Goal: Task Accomplishment & Management: Use online tool/utility

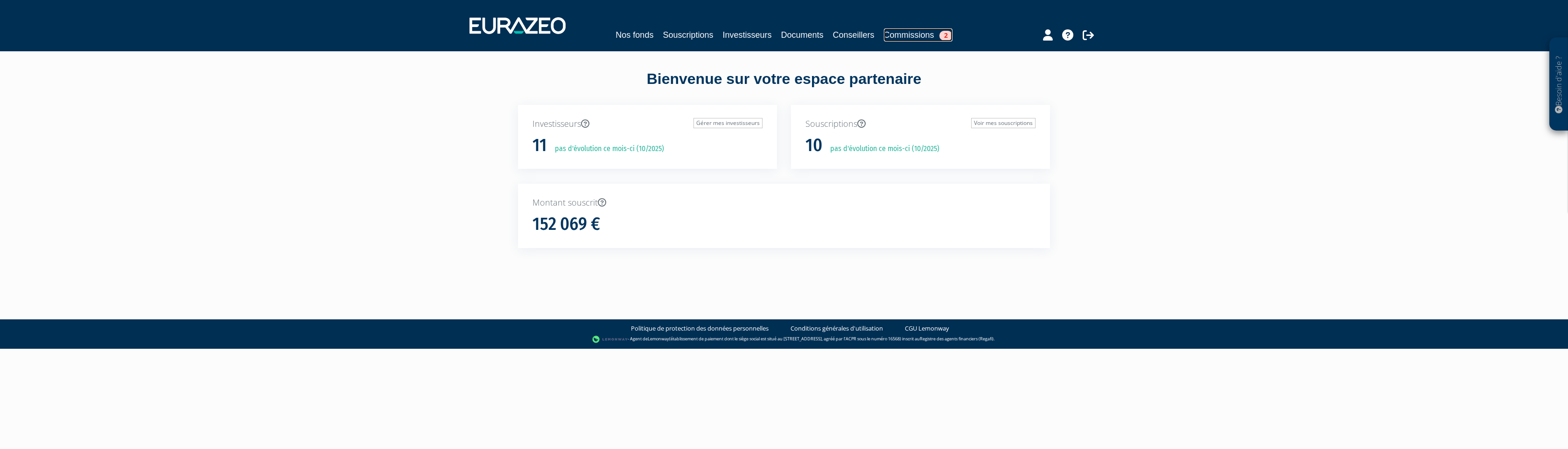
click at [927, 40] on link "Commissions 2" at bounding box center [918, 35] width 69 height 13
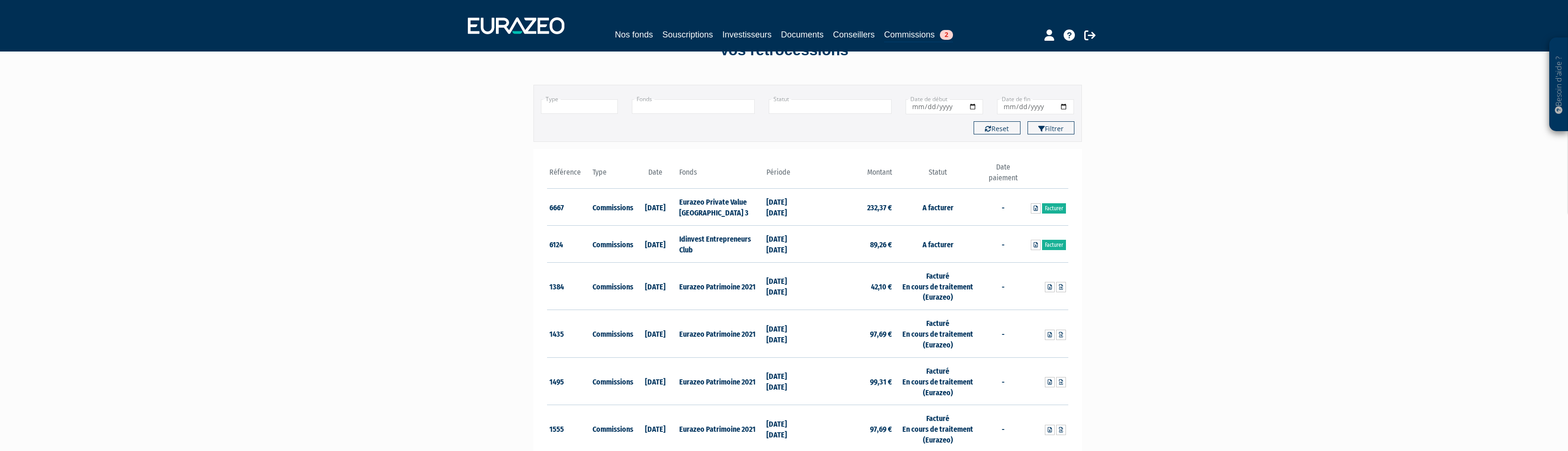
scroll to position [59, 0]
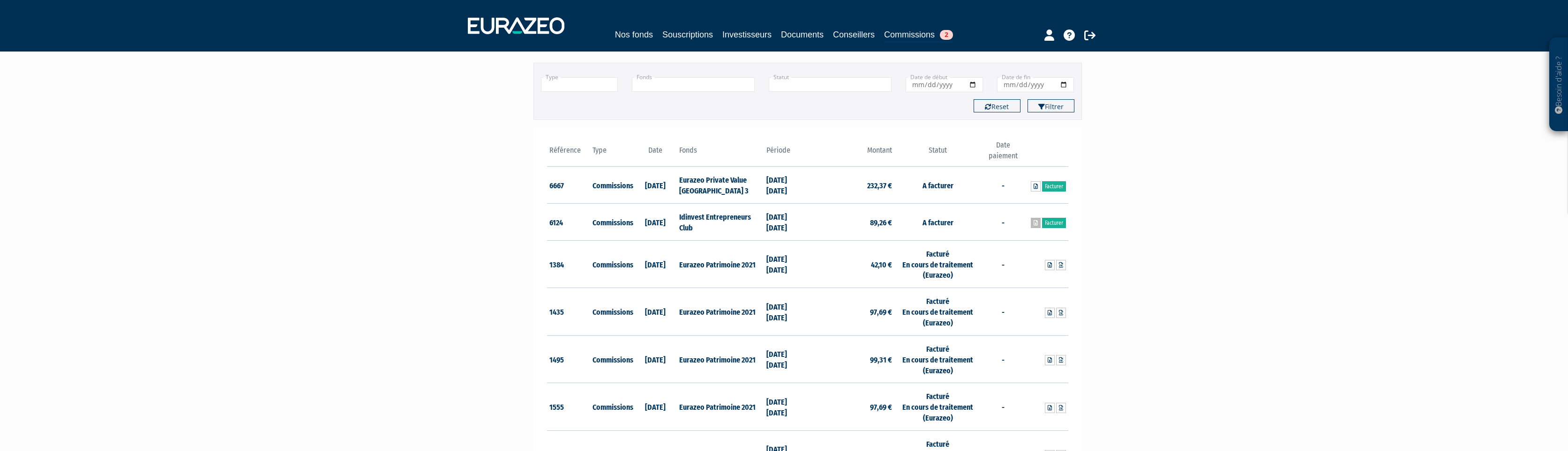
click at [1035, 223] on icon at bounding box center [1036, 222] width 4 height 6
click at [1055, 224] on link "Facturer" at bounding box center [1054, 222] width 24 height 10
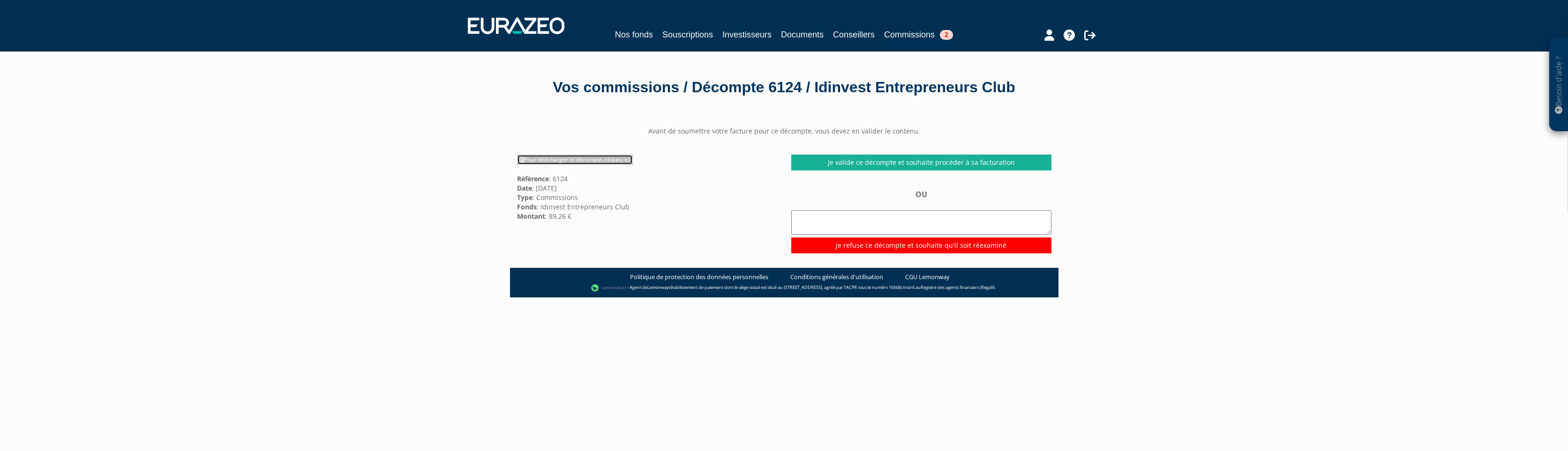
click at [585, 159] on link "Pour télécharger le décompte, cliquez ici" at bounding box center [575, 160] width 116 height 10
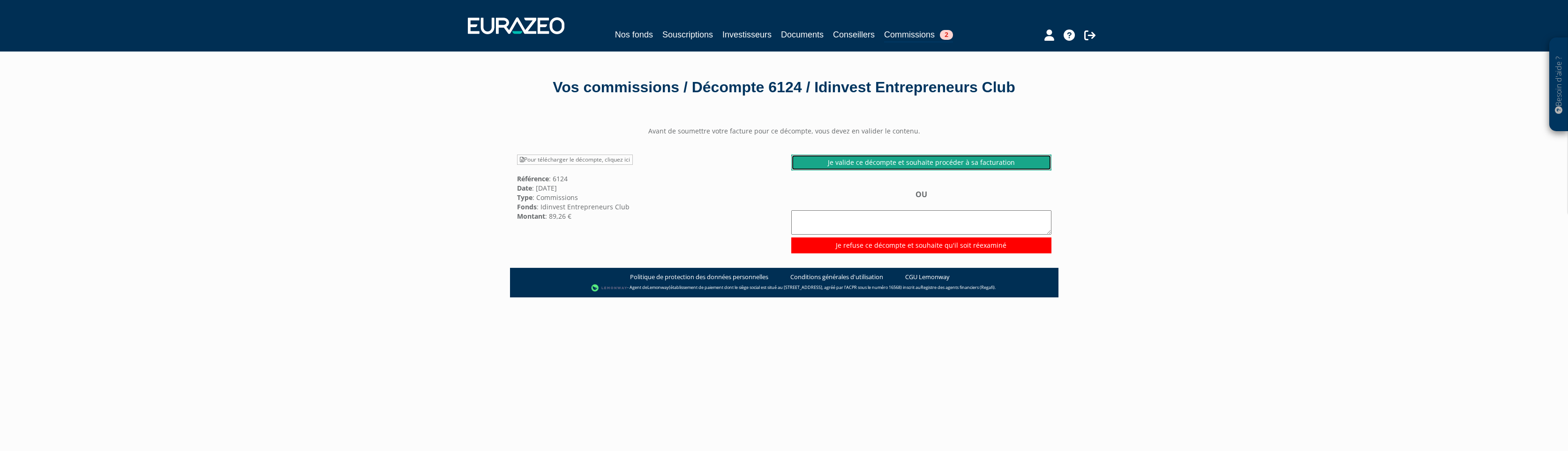
click at [837, 161] on link "Je valide ce décompte et souhaite procéder à sa facturation" at bounding box center [922, 163] width 261 height 16
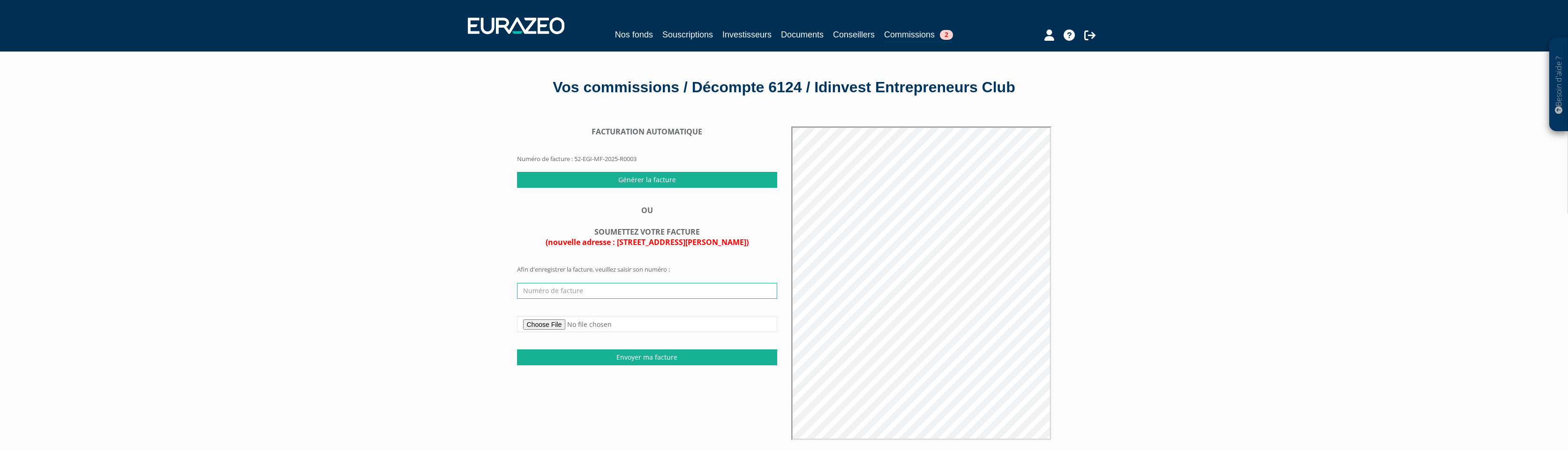
click at [582, 296] on input "text" at bounding box center [648, 291] width 261 height 16
type input "2025-1203"
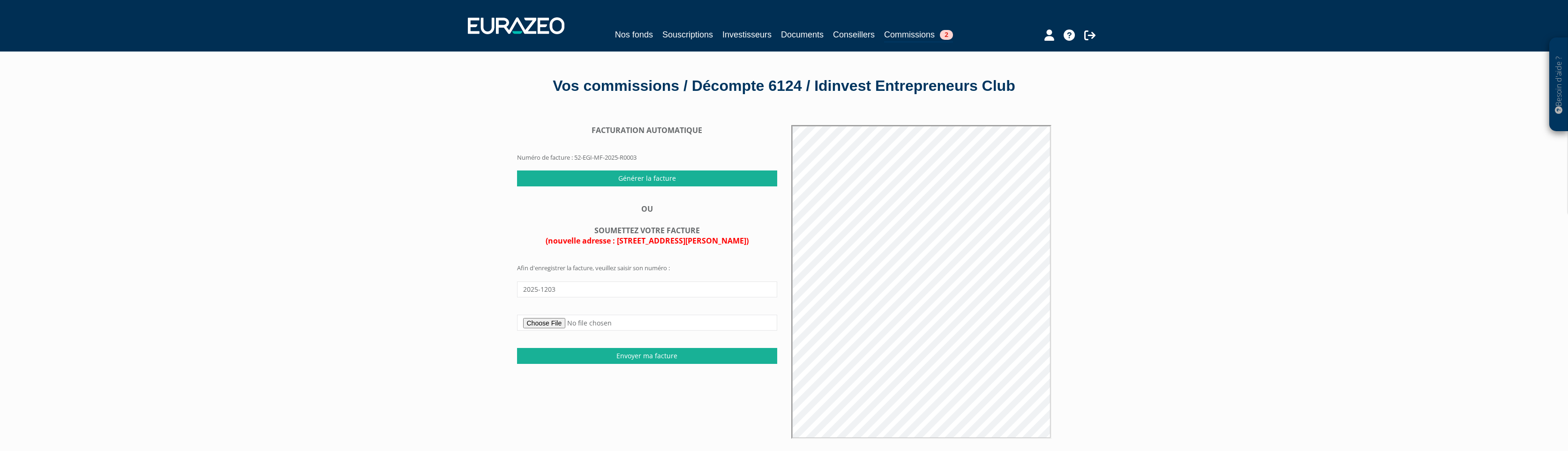
scroll to position [2, 0]
click at [556, 322] on input "file" at bounding box center [648, 322] width 261 height 16
click at [612, 182] on input "Générer la facture" at bounding box center [648, 178] width 261 height 16
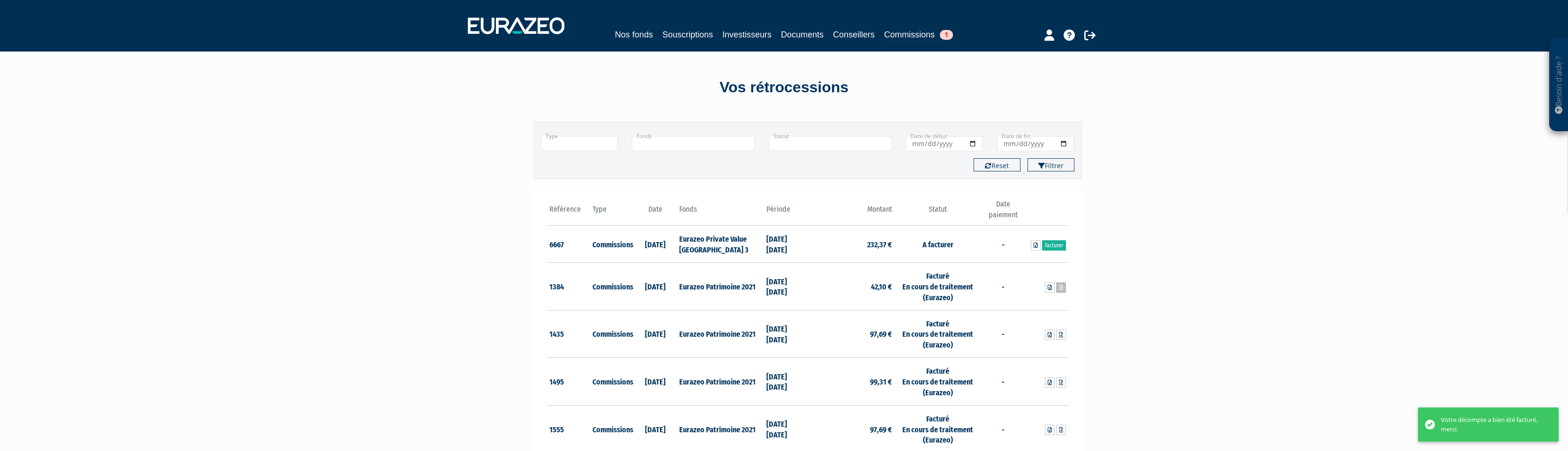
click at [1060, 288] on icon at bounding box center [1061, 287] width 4 height 6
click at [1034, 247] on icon at bounding box center [1036, 245] width 4 height 6
click at [1062, 249] on link "Facturer" at bounding box center [1054, 245] width 24 height 10
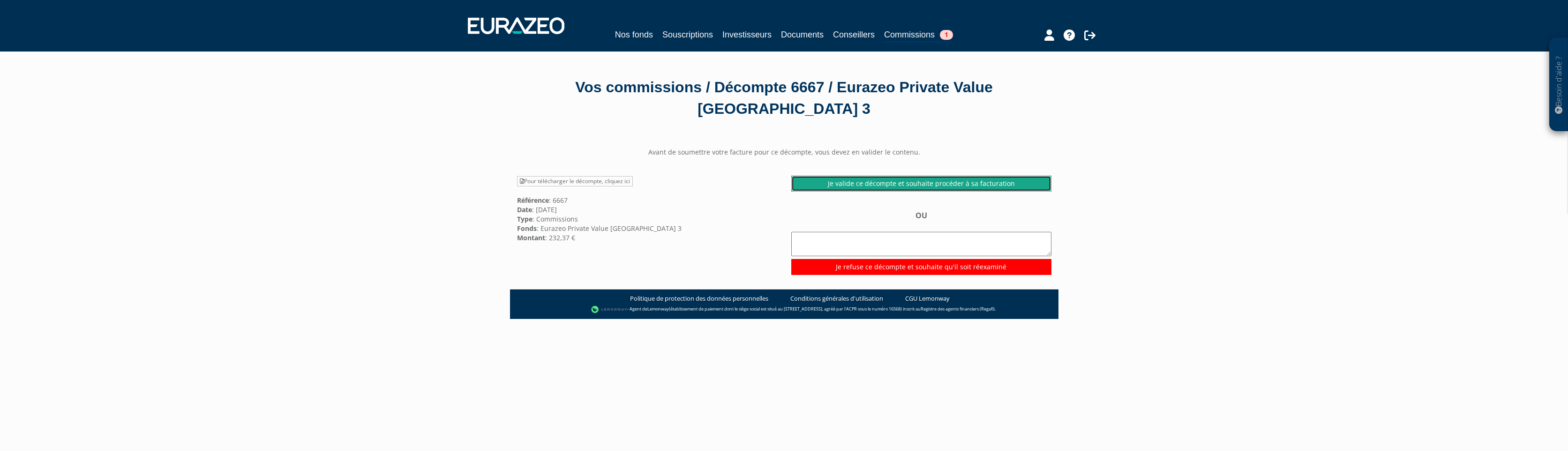
click at [859, 176] on link "Je valide ce décompte et souhaite procéder à sa facturation" at bounding box center [922, 184] width 261 height 16
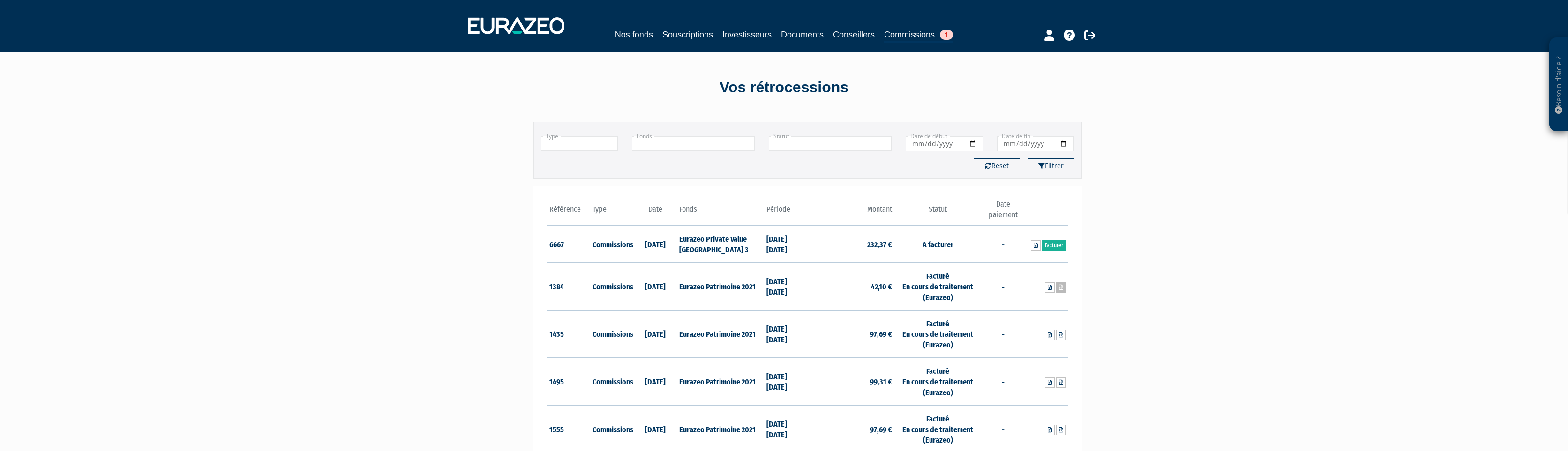
click at [1061, 290] on icon at bounding box center [1061, 287] width 4 height 6
click at [940, 281] on td "Facturé En cours de traitement (Eurazeo)" at bounding box center [938, 287] width 87 height 48
click at [560, 284] on td "1384" at bounding box center [569, 287] width 43 height 48
drag, startPoint x: 539, startPoint y: 288, endPoint x: 781, endPoint y: 300, distance: 242.3
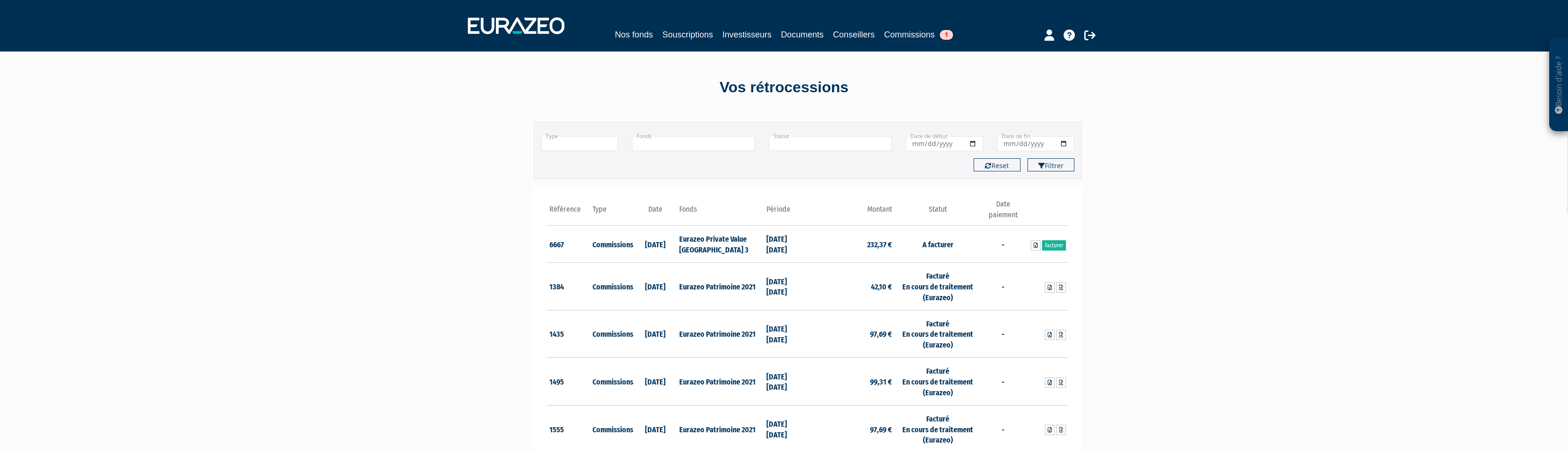
click at [813, 294] on tr "1384 Commissions 15/11/2023 Eurazeo Patrimoine 2021 15/10/2021 31/12/2021 42,10…" at bounding box center [808, 287] width 522 height 48
click at [1059, 290] on link at bounding box center [1061, 287] width 10 height 10
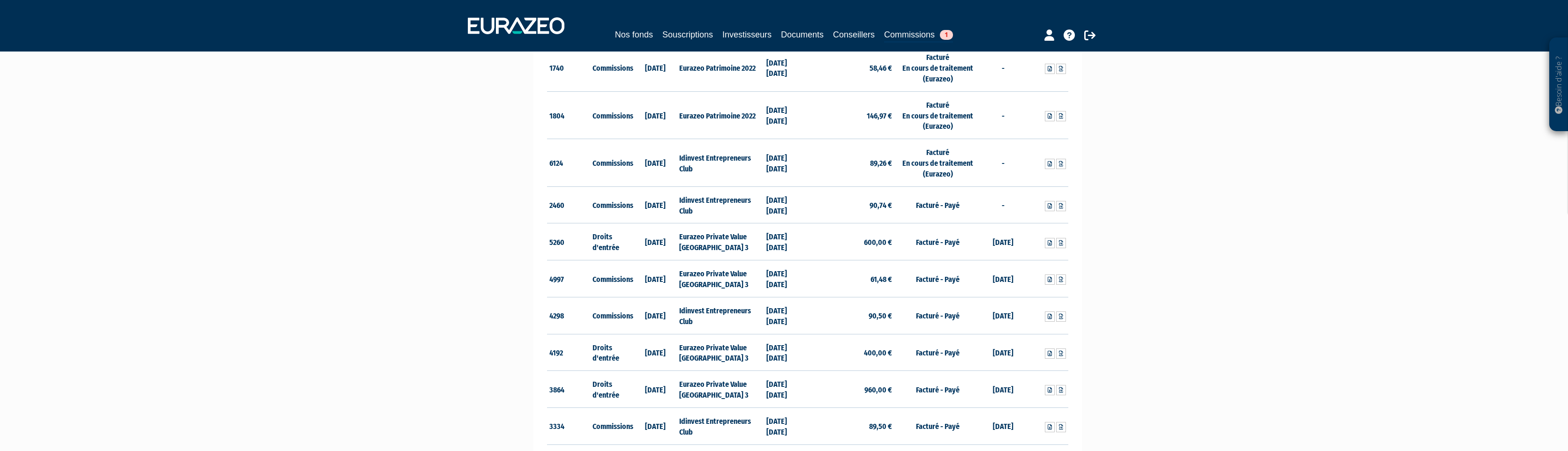
scroll to position [395, 0]
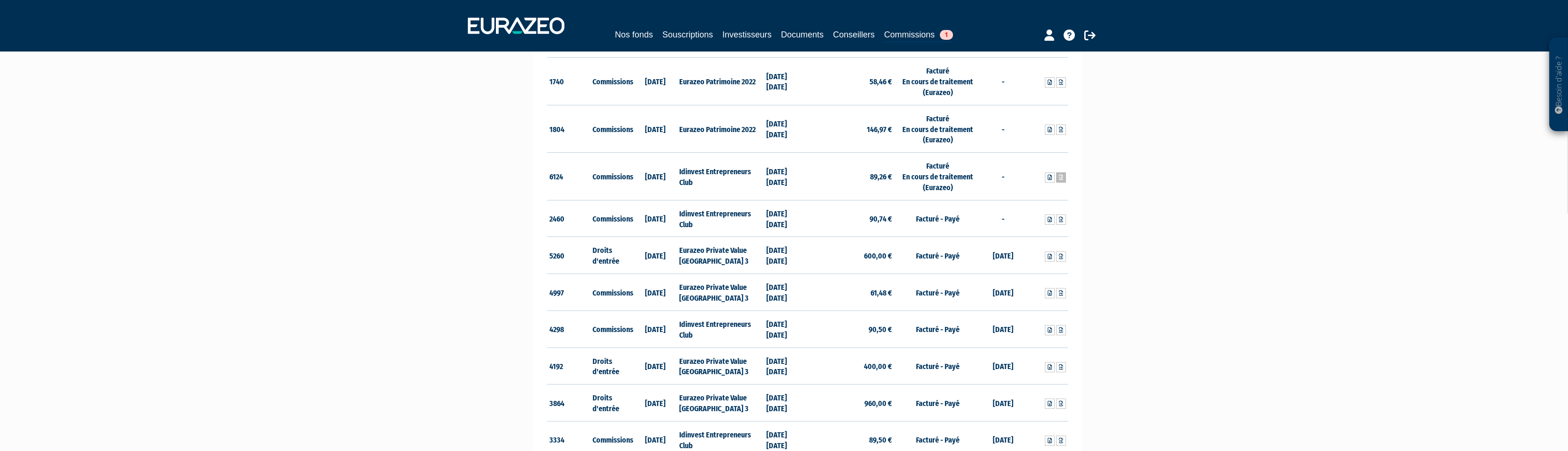
click at [1063, 178] on link at bounding box center [1061, 177] width 10 height 10
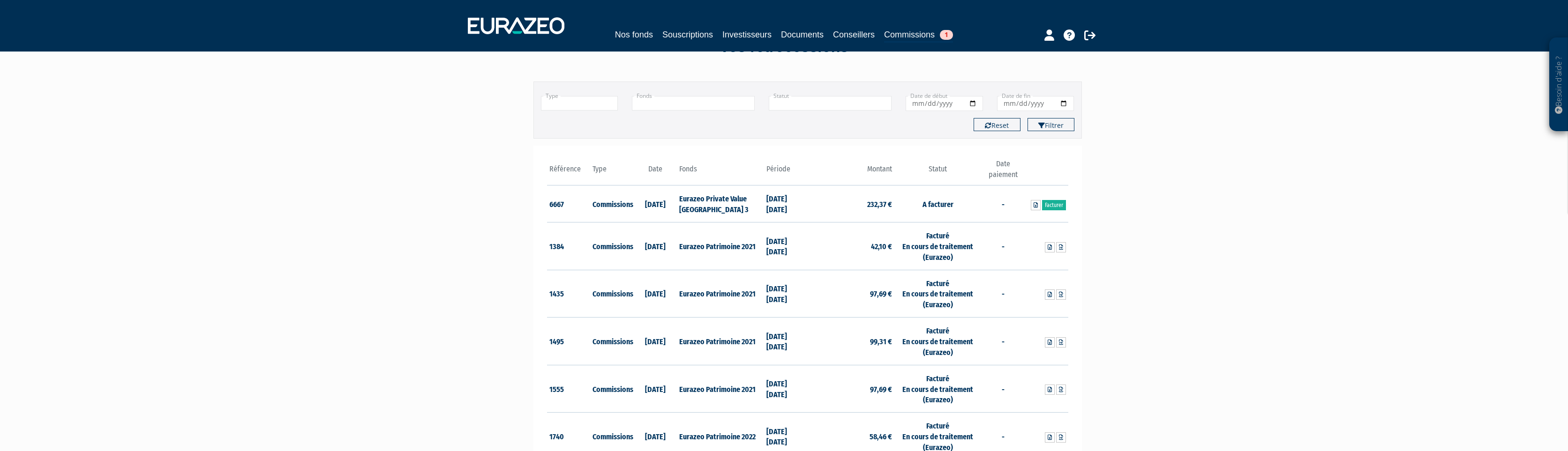
scroll to position [0, 0]
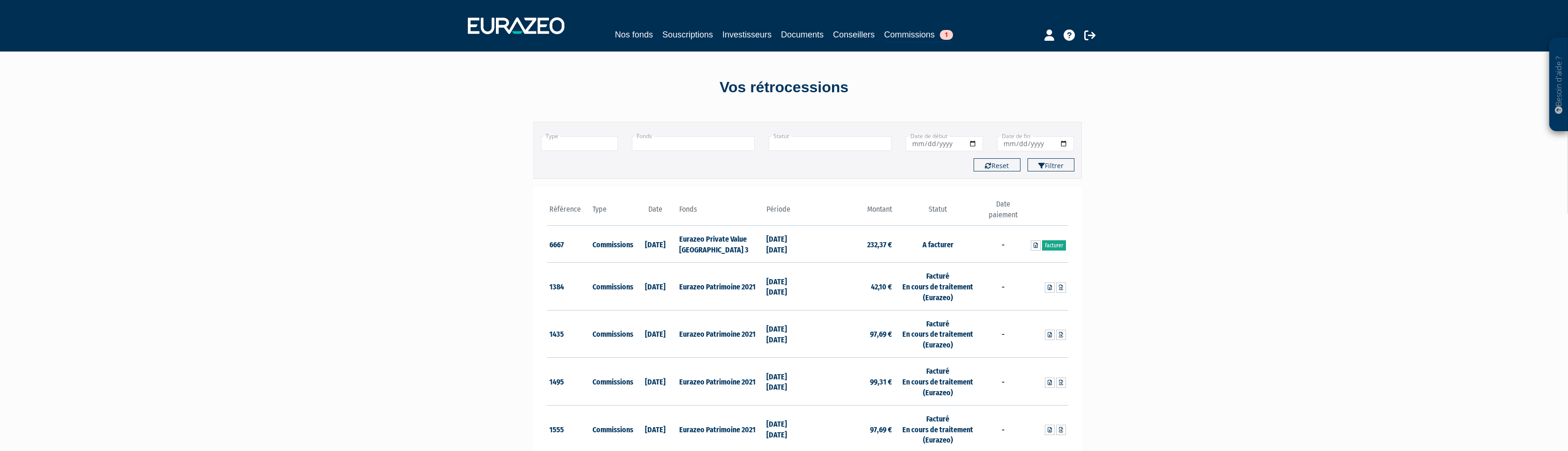
click at [1050, 246] on link "Facturer" at bounding box center [1054, 245] width 24 height 10
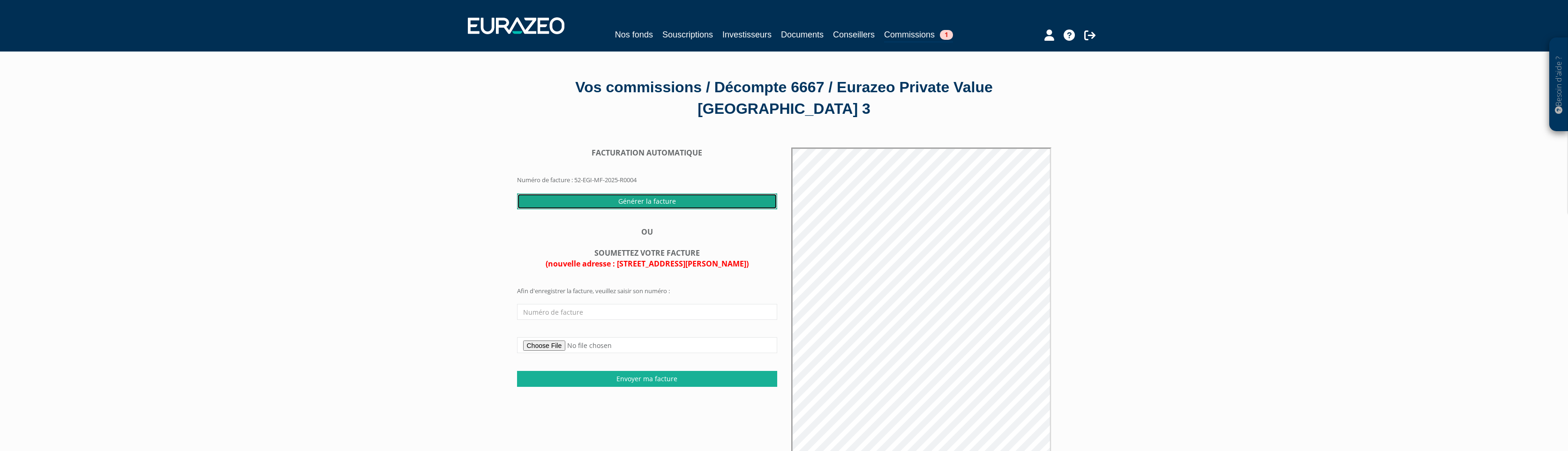
click at [646, 194] on input "Générer la facture" at bounding box center [648, 202] width 261 height 16
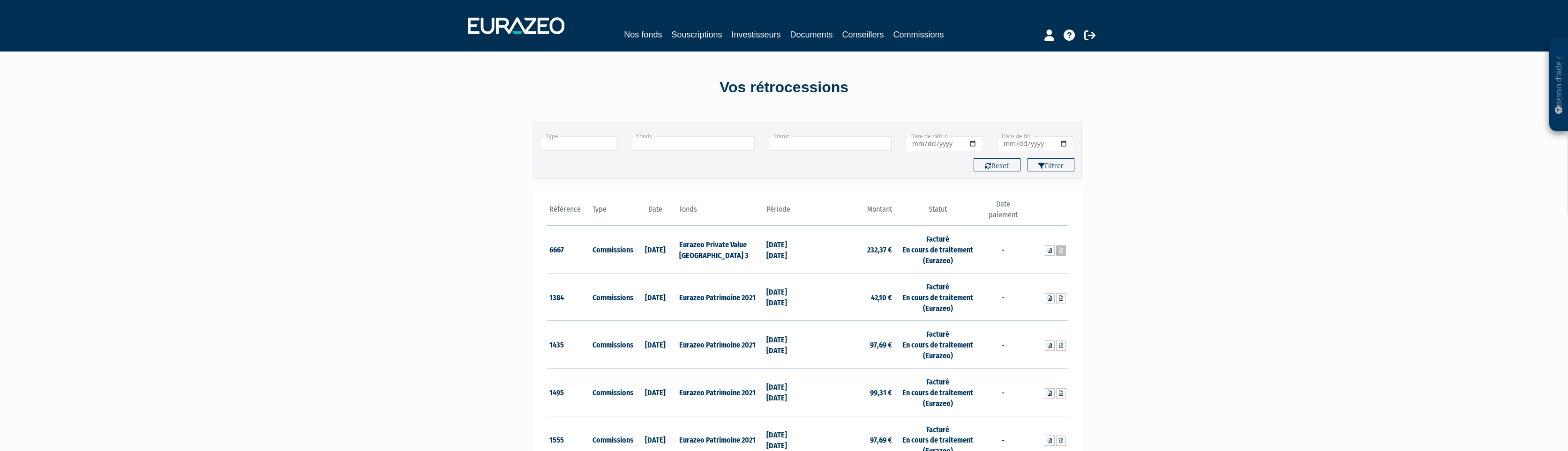
click at [1061, 252] on icon at bounding box center [1061, 251] width 4 height 6
click at [768, 210] on th "Période" at bounding box center [786, 213] width 43 height 27
click at [1005, 210] on th "Date paiement" at bounding box center [1003, 213] width 43 height 27
click at [893, 215] on th "Montant" at bounding box center [851, 213] width 87 height 27
click at [937, 207] on th "Statut" at bounding box center [938, 213] width 87 height 27
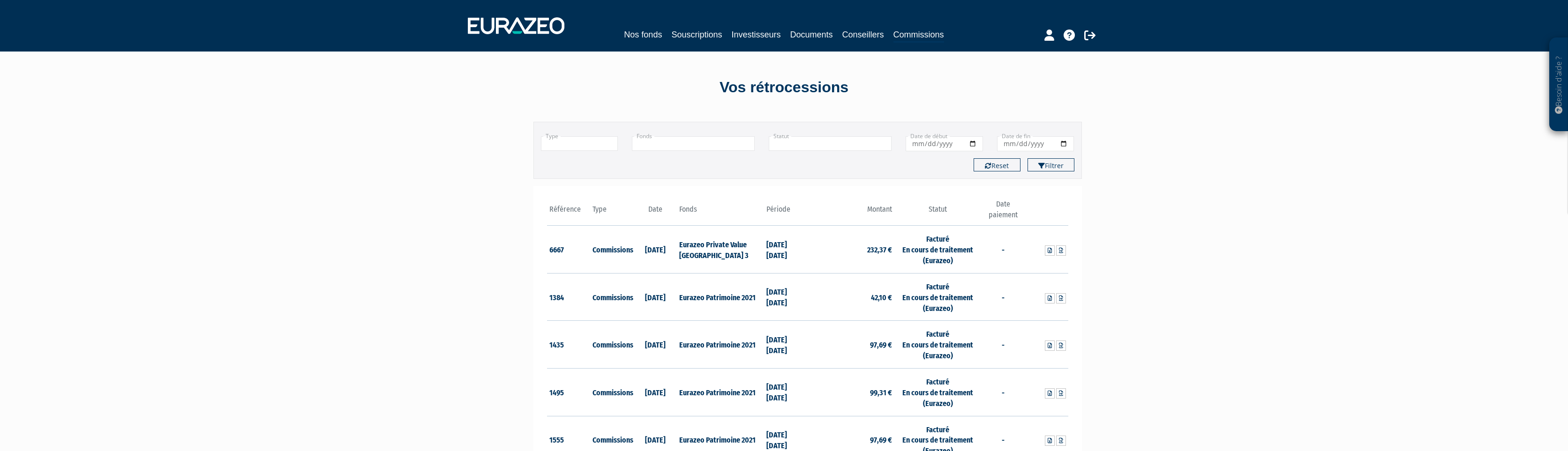
click at [773, 213] on th "Période" at bounding box center [786, 213] width 43 height 27
click at [775, 210] on th "Période" at bounding box center [786, 213] width 43 height 27
click at [1092, 37] on icon at bounding box center [1090, 35] width 11 height 11
